Goal: Transaction & Acquisition: Purchase product/service

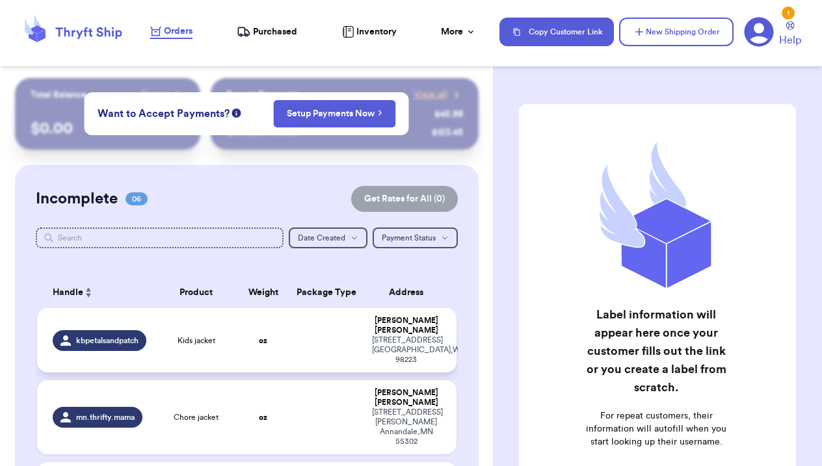
click at [344, 334] on td at bounding box center [326, 340] width 75 height 64
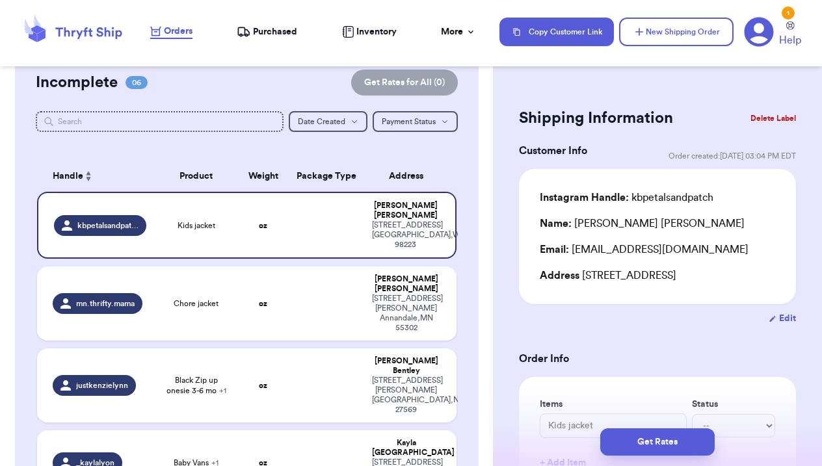
scroll to position [123, 0]
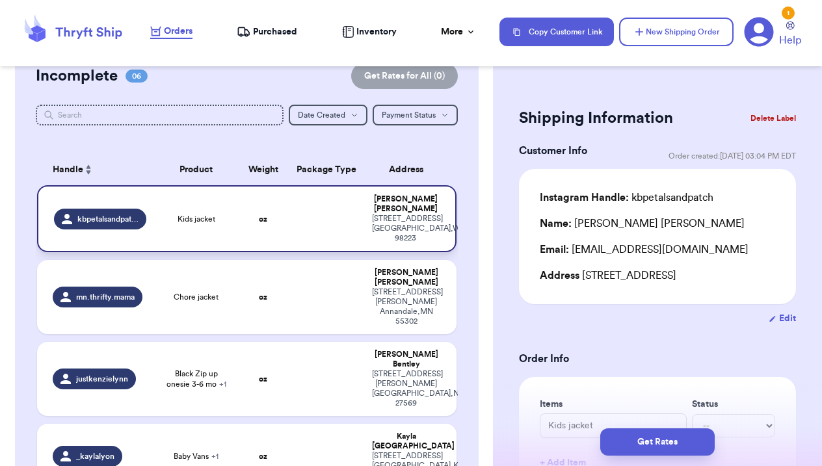
click at [305, 224] on td at bounding box center [326, 218] width 75 height 67
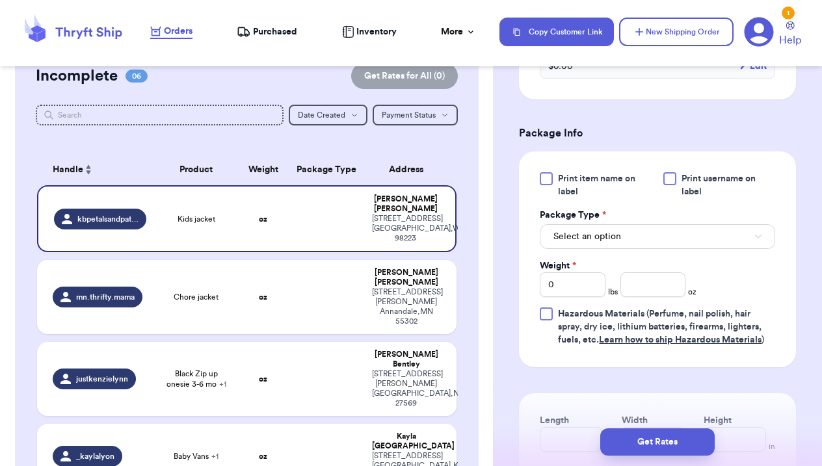
scroll to position [507, 0]
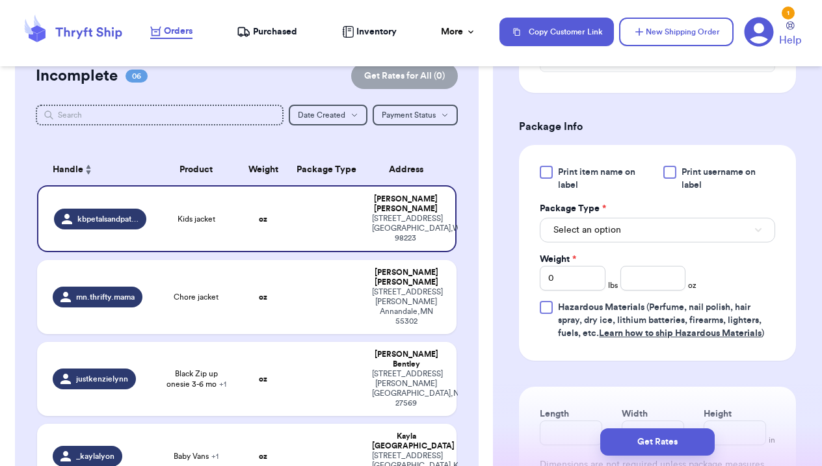
click at [645, 235] on button "Select an option" at bounding box center [657, 230] width 235 height 25
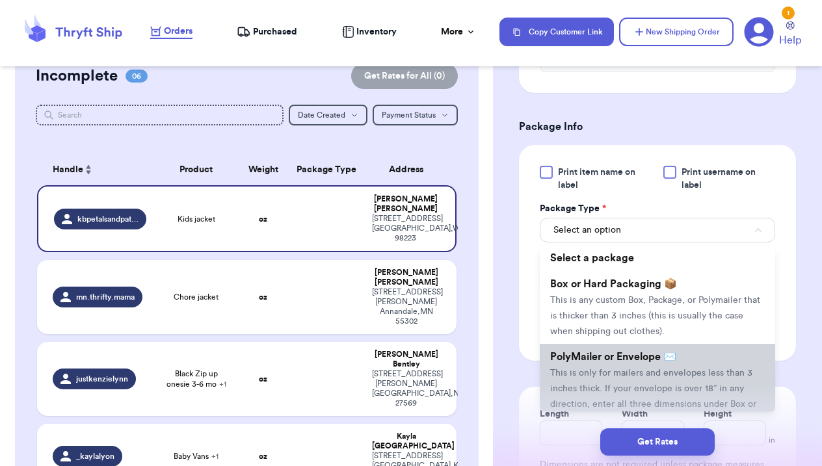
click at [633, 369] on li "PolyMailer or Envelope ✉️ This is only for mailers and envelopes less than 3 in…" at bounding box center [657, 388] width 235 height 88
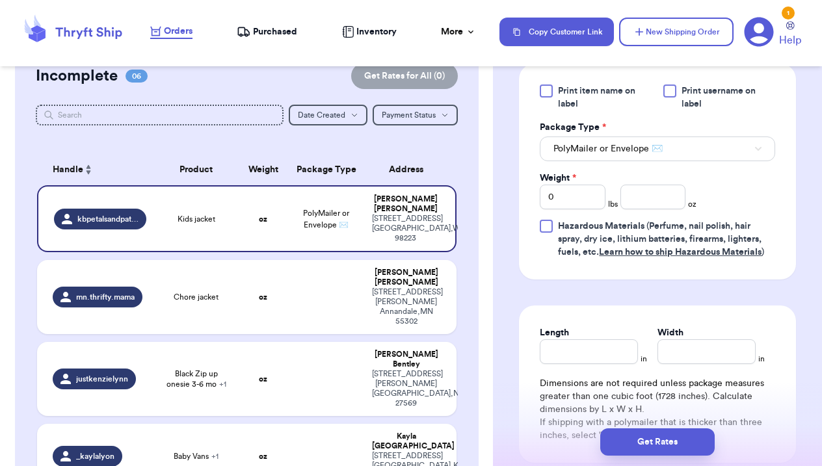
scroll to position [587, 0]
click at [582, 202] on input "0" at bounding box center [573, 197] width 66 height 25
type input "01"
click at [659, 204] on input "number" at bounding box center [653, 197] width 66 height 25
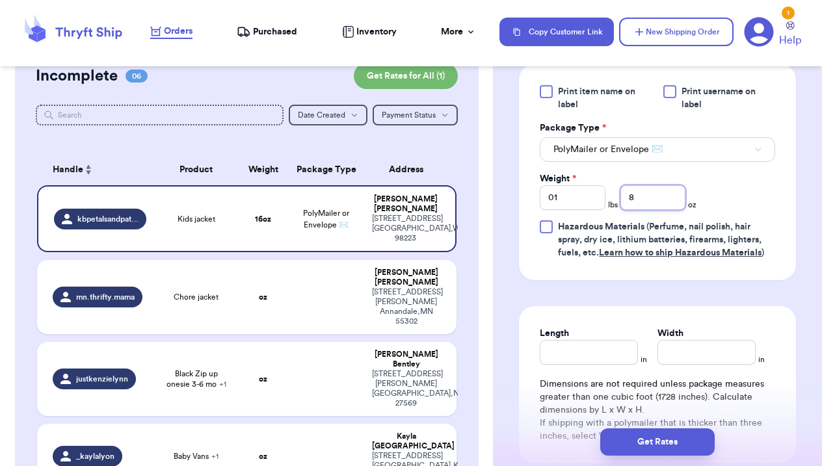
scroll to position [609, 0]
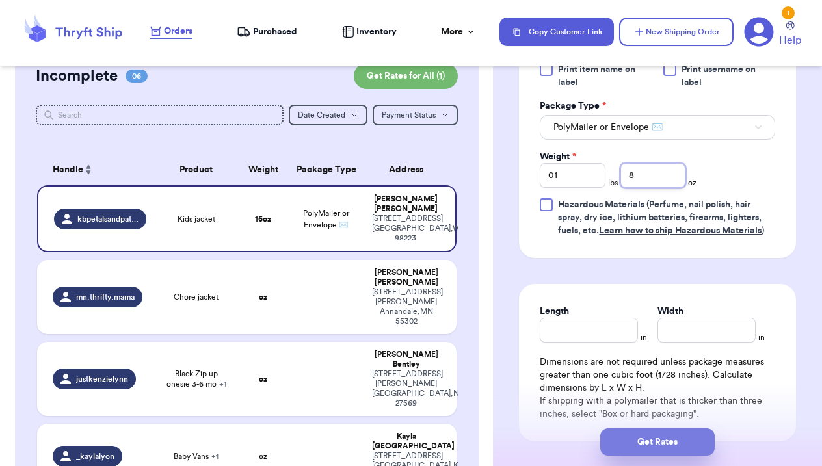
type input "8"
click at [667, 438] on button "Get Rates" at bounding box center [657, 442] width 114 height 27
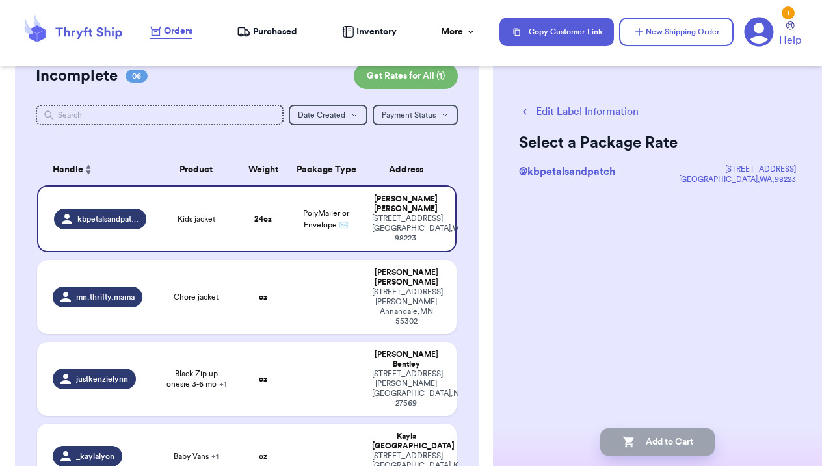
scroll to position [0, 0]
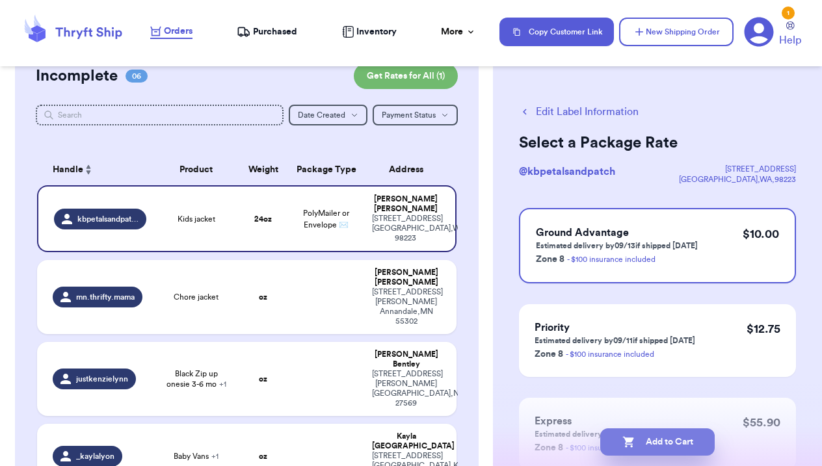
click at [696, 444] on button "Add to Cart" at bounding box center [657, 442] width 114 height 27
checkbox input "true"
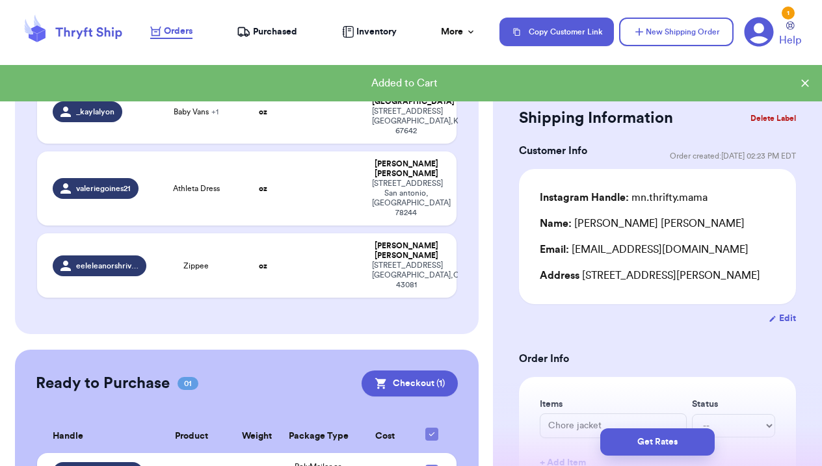
scroll to position [395, 0]
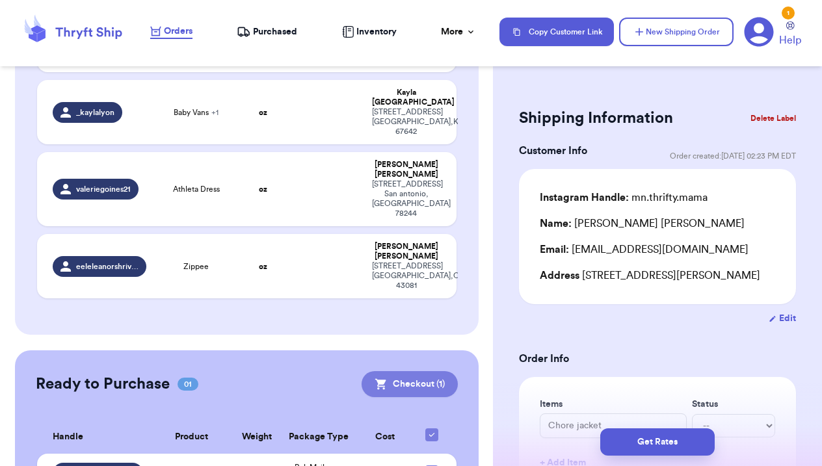
click at [412, 371] on button "Checkout ( 1 )" at bounding box center [410, 384] width 96 height 26
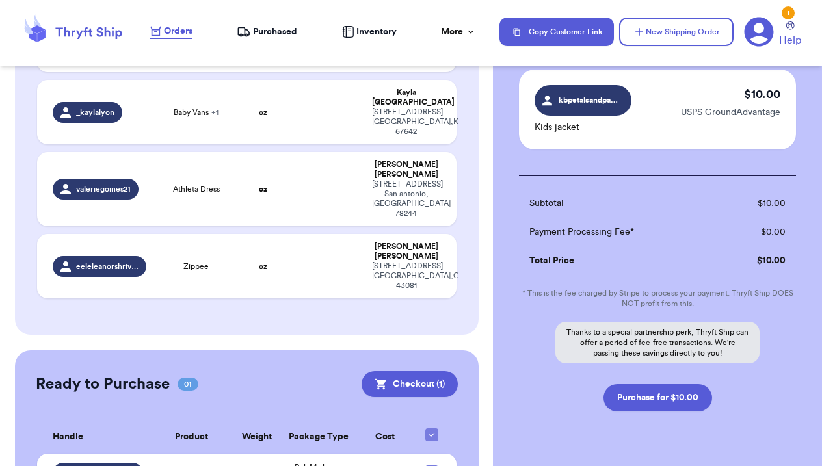
scroll to position [111, 0]
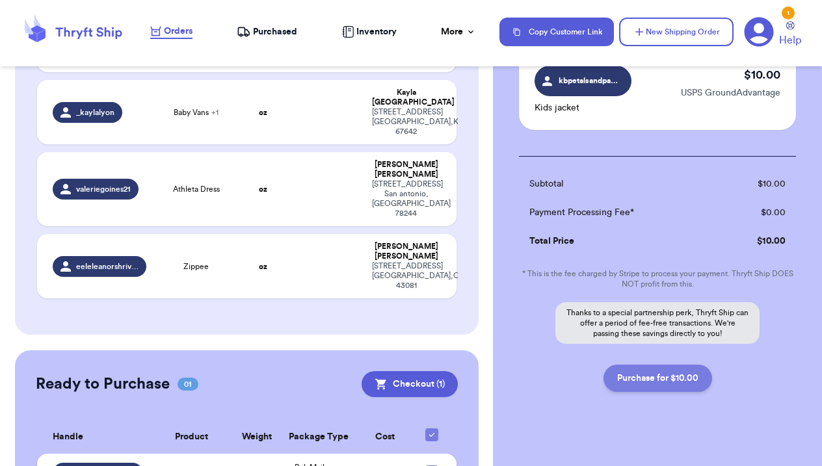
click at [654, 378] on button "Purchase for $10.00" at bounding box center [657, 378] width 109 height 27
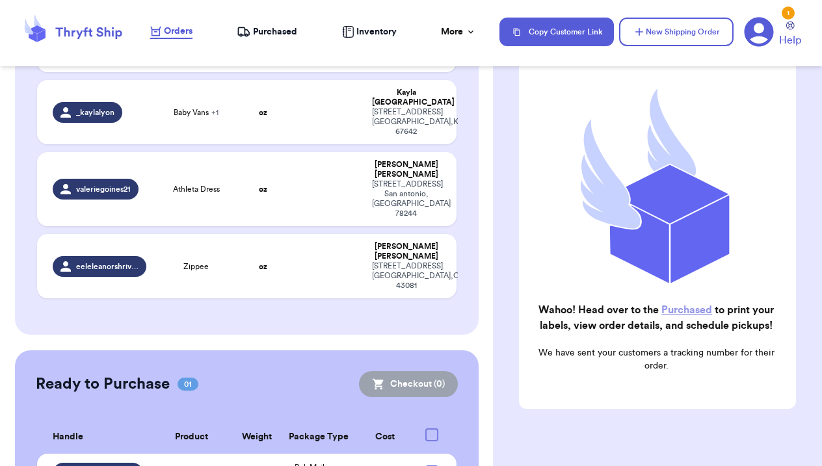
checkbox input "false"
checkbox input "true"
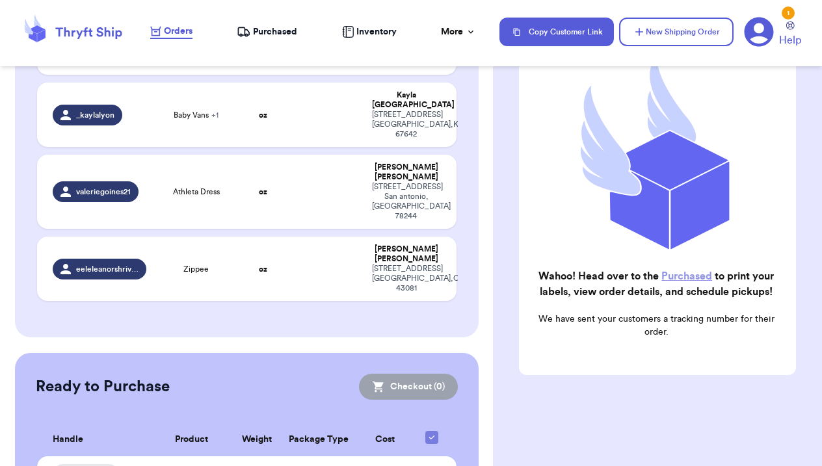
scroll to position [145, 0]
click at [681, 279] on link "Purchased" at bounding box center [686, 276] width 51 height 10
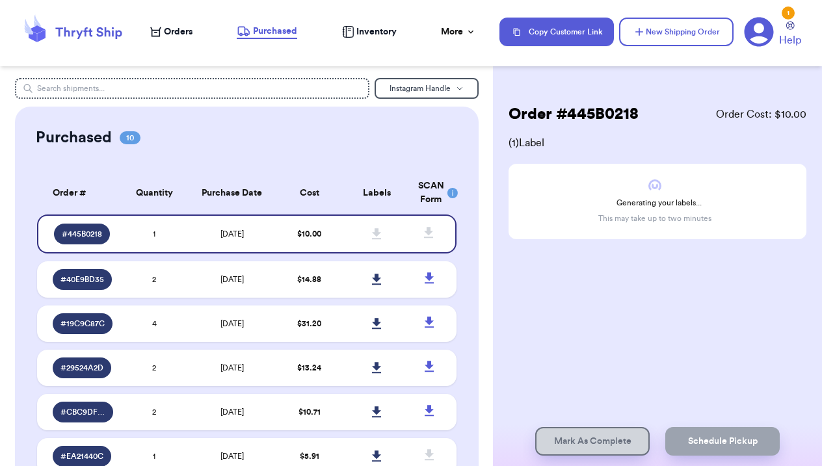
scroll to position [17, 0]
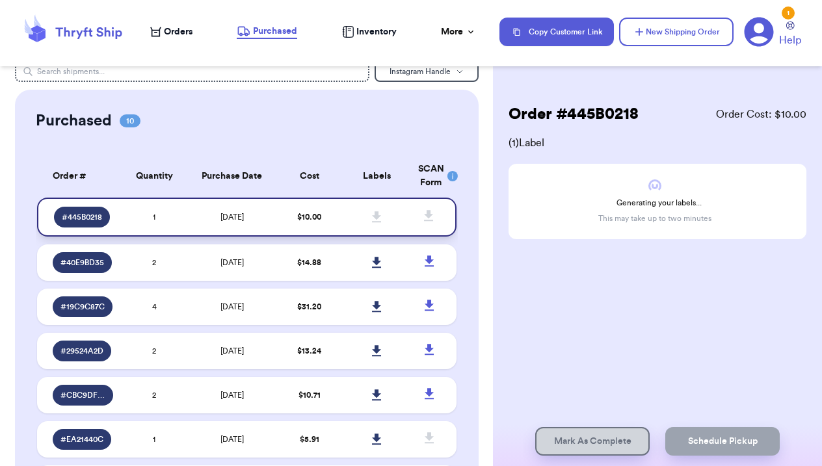
click at [379, 222] on icon at bounding box center [376, 216] width 9 height 11
click at [377, 222] on icon at bounding box center [376, 216] width 9 height 11
click at [154, 213] on td "1" at bounding box center [154, 217] width 67 height 39
click at [92, 218] on div "# 445B0218" at bounding box center [82, 217] width 56 height 21
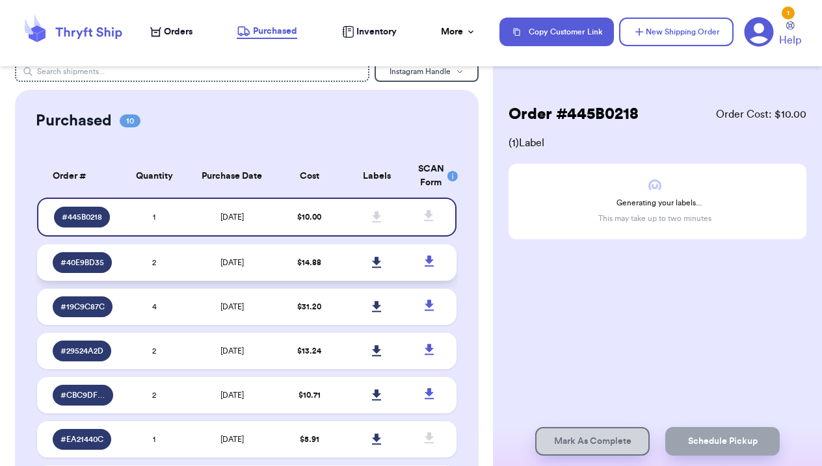
click at [310, 267] on span "$ 14.88" at bounding box center [309, 263] width 24 height 8
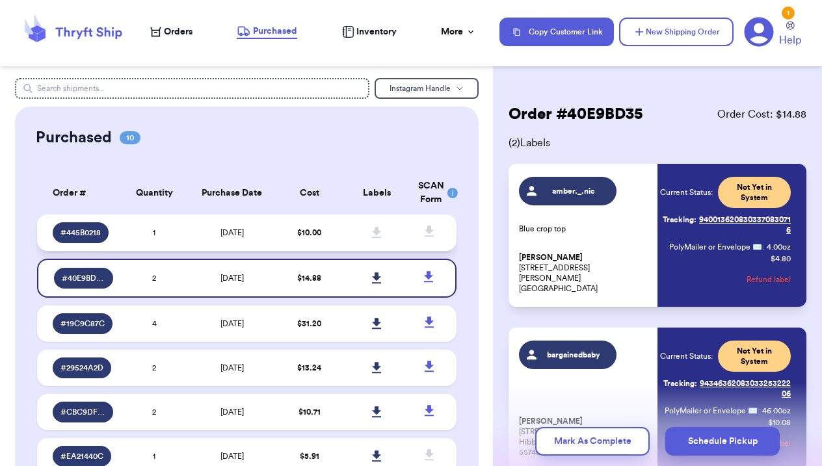
scroll to position [0, 0]
click at [289, 243] on td "$ 10.00" at bounding box center [309, 233] width 67 height 36
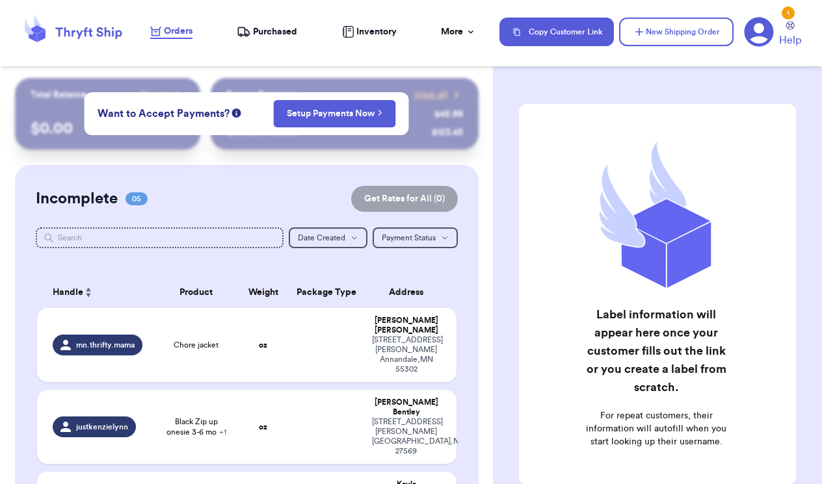
click at [269, 39] on nav "Orders Purchased Inventory More Stats Completed Orders Payments Payouts Copy Cu…" at bounding box center [479, 31] width 685 height 43
click at [265, 32] on span "Purchased" at bounding box center [275, 31] width 44 height 13
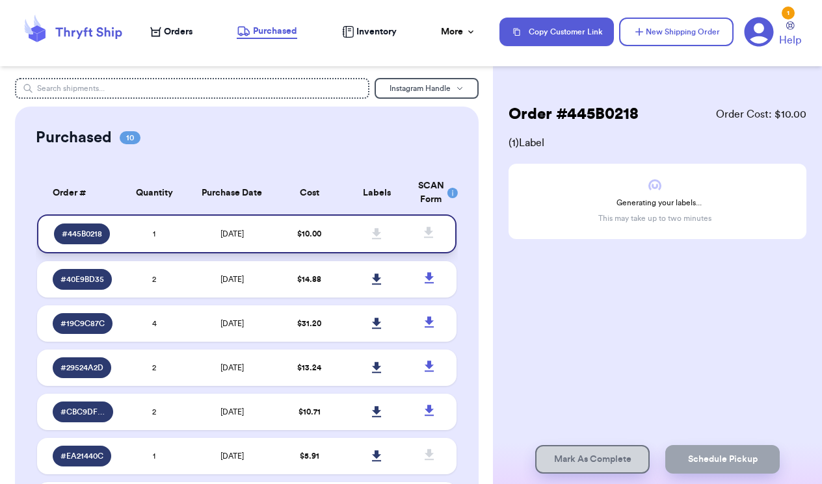
click at [378, 239] on icon at bounding box center [376, 233] width 9 height 11
